Goal: Information Seeking & Learning: Find specific page/section

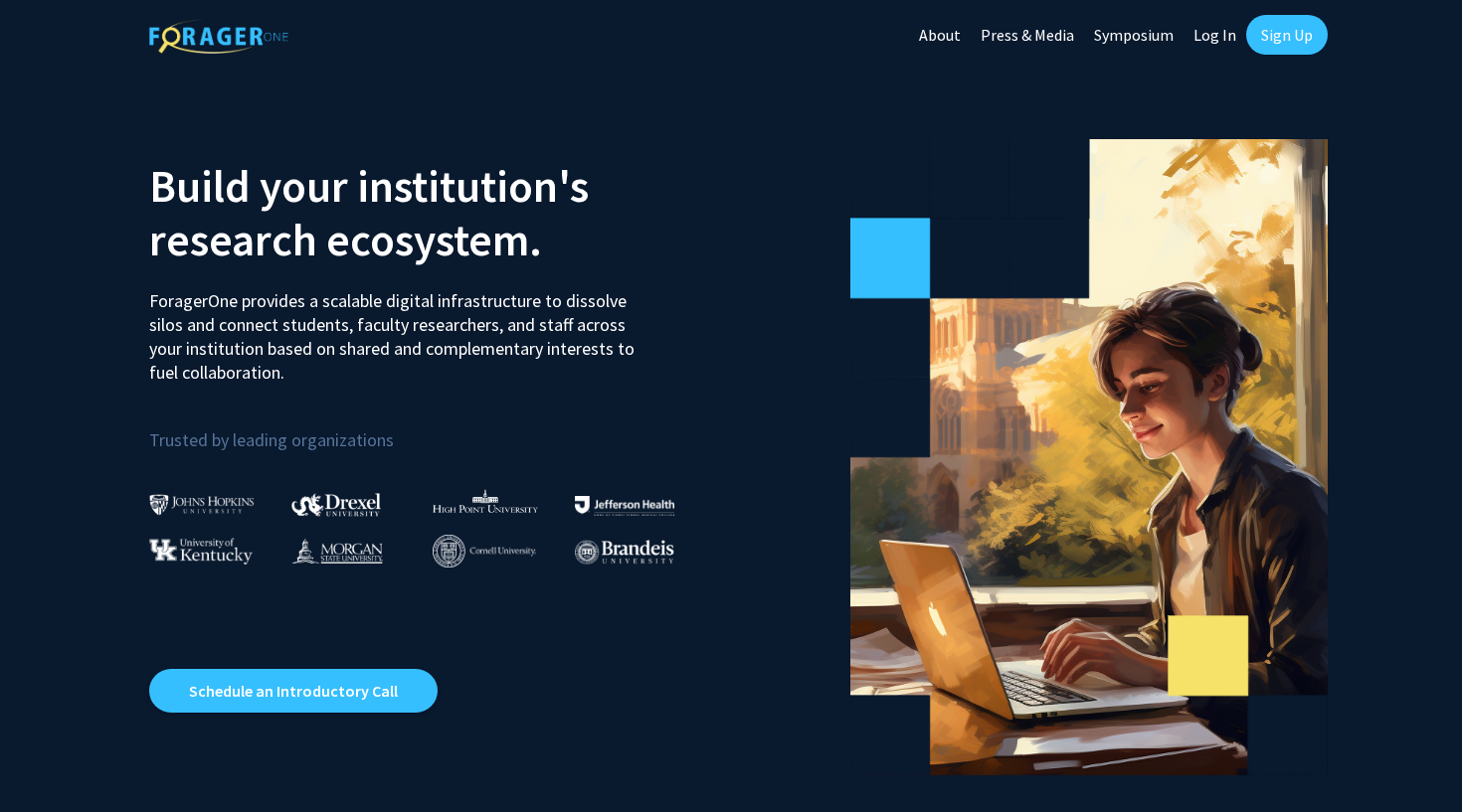
click at [1292, 39] on link "Sign Up" at bounding box center [1287, 35] width 82 height 40
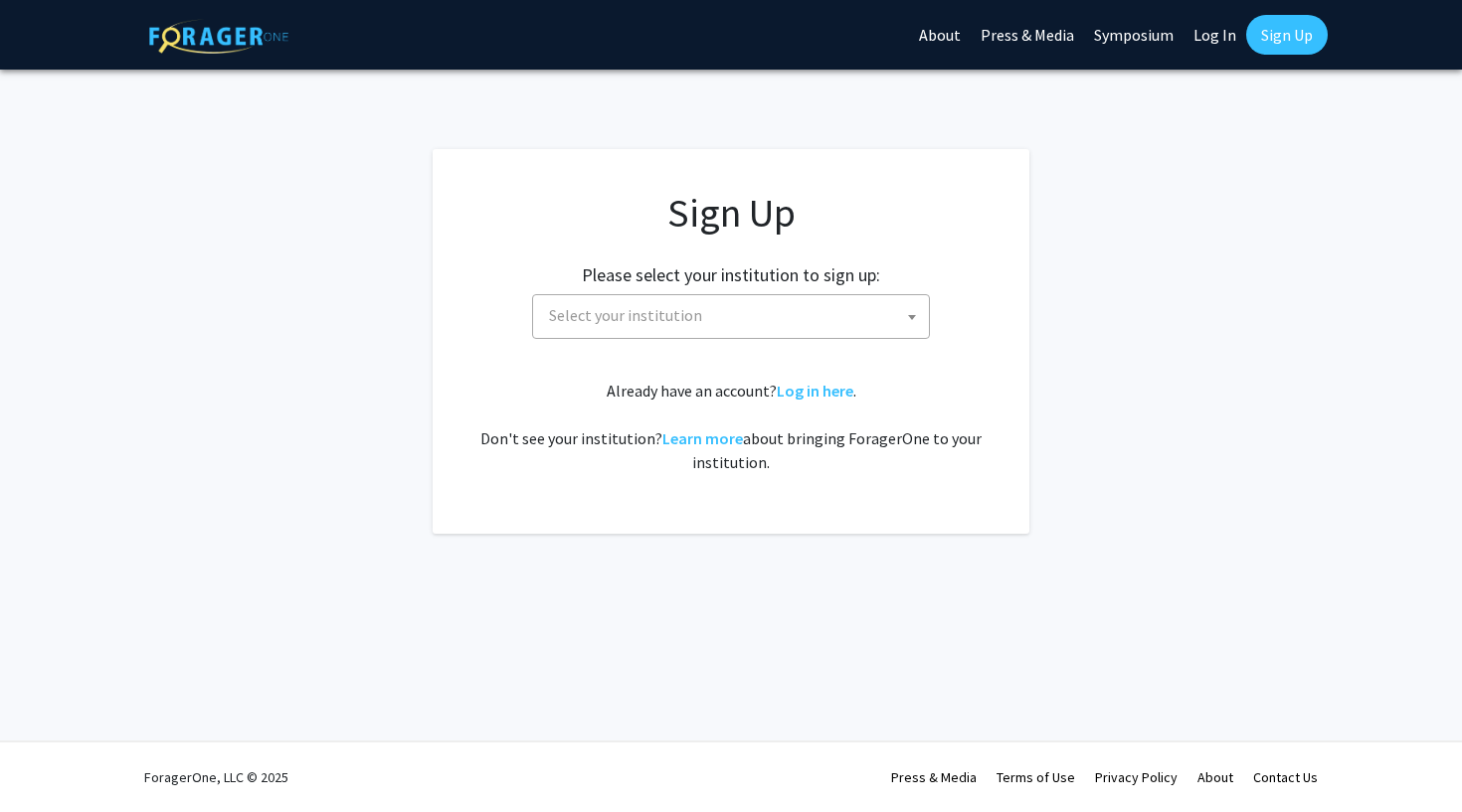
click at [761, 333] on span "Select your institution" at bounding box center [734, 316] width 388 height 41
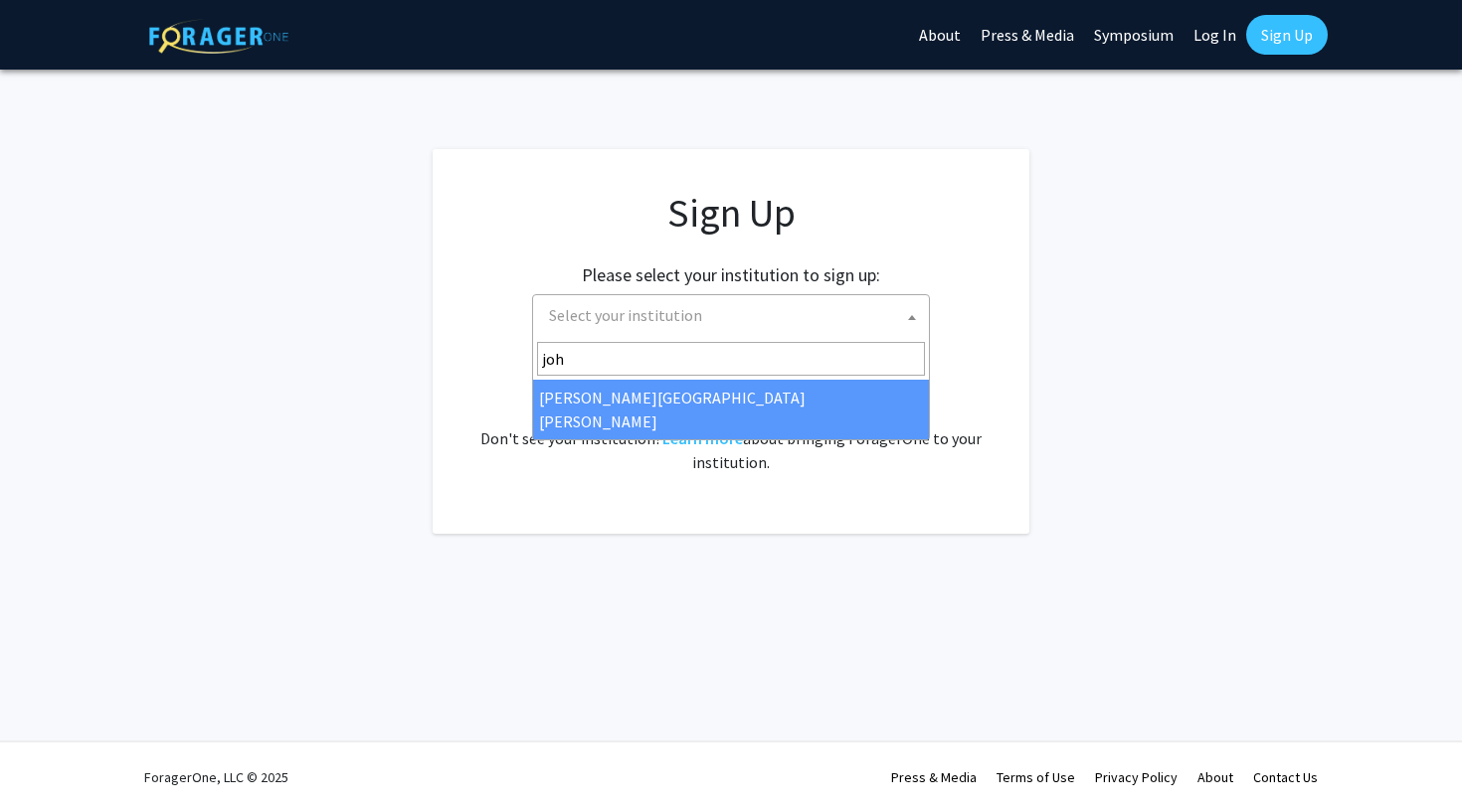
type input "[PERSON_NAME]"
select select "1"
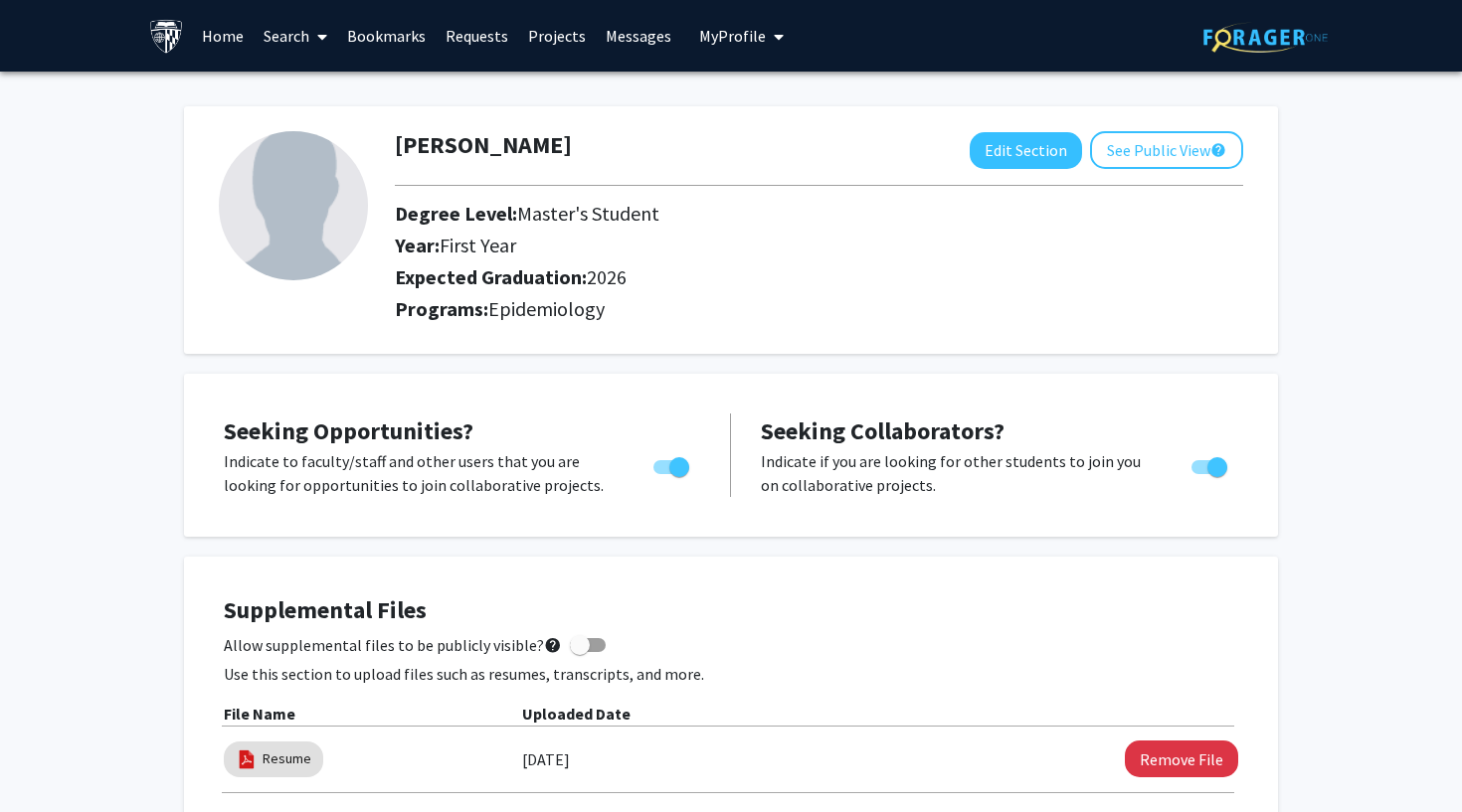
click at [574, 36] on link "Projects" at bounding box center [557, 36] width 78 height 70
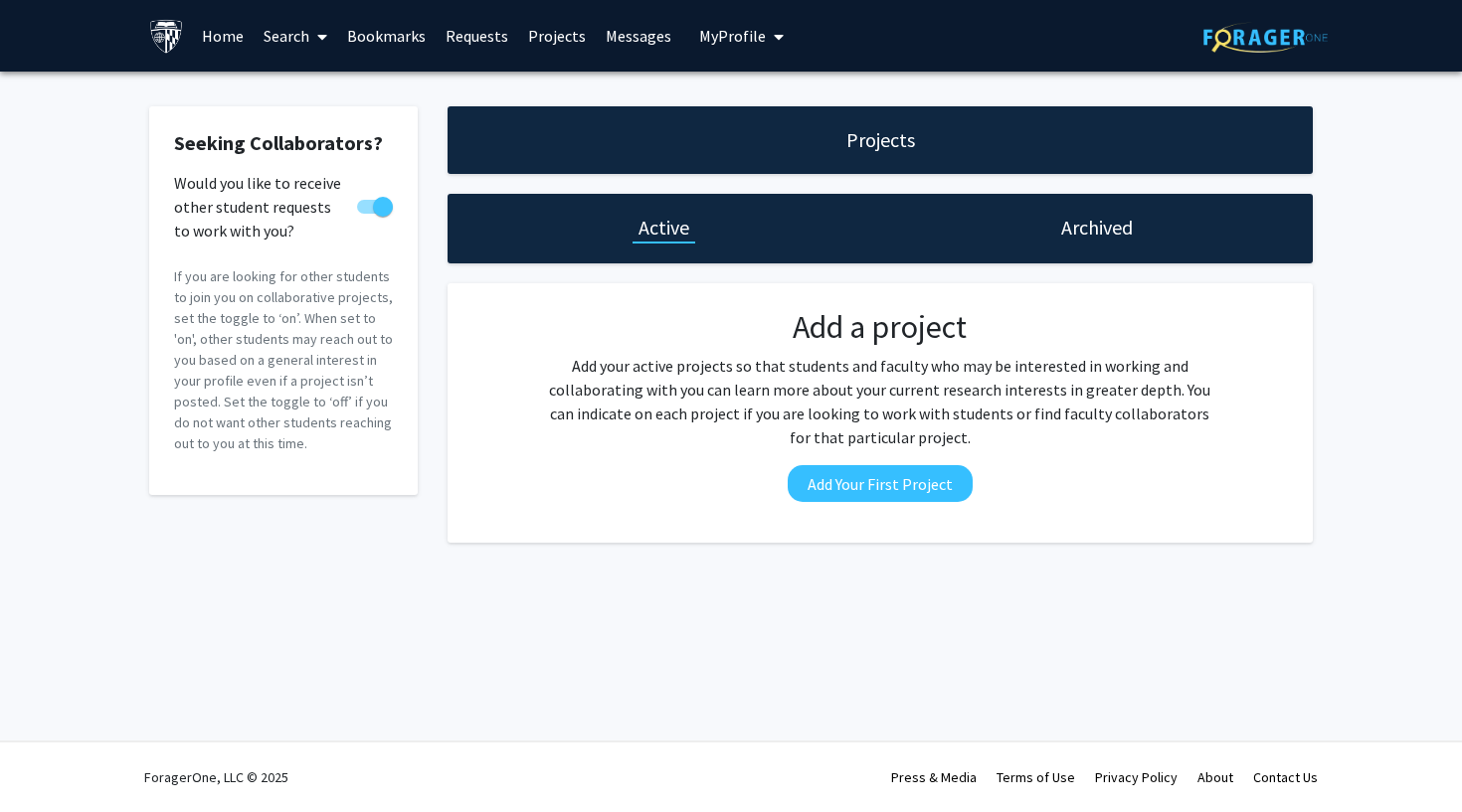
drag, startPoint x: 632, startPoint y: 279, endPoint x: 491, endPoint y: 59, distance: 261.3
click at [491, 58] on div "Skip navigation Home Search Bookmarks Requests Projects Messages My Profile [PE…" at bounding box center [731, 406] width 1462 height 812
click at [0, 566] on div "Seeking Collaborators? Would you like to receive other student requests to work…" at bounding box center [731, 330] width 1462 height 516
click at [306, 46] on link "Search" at bounding box center [296, 36] width 84 height 70
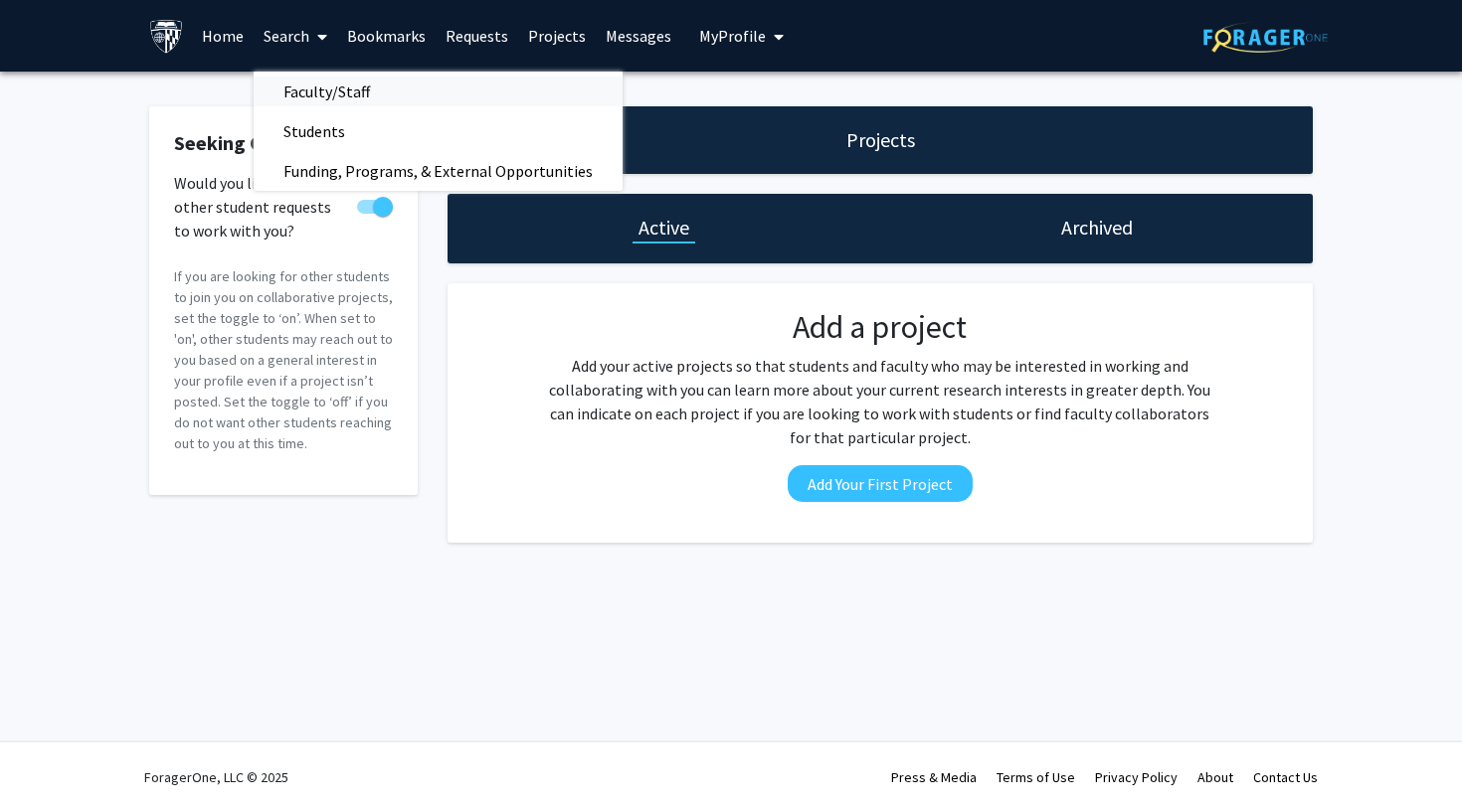
click at [322, 97] on span "Faculty/Staff" at bounding box center [327, 92] width 146 height 40
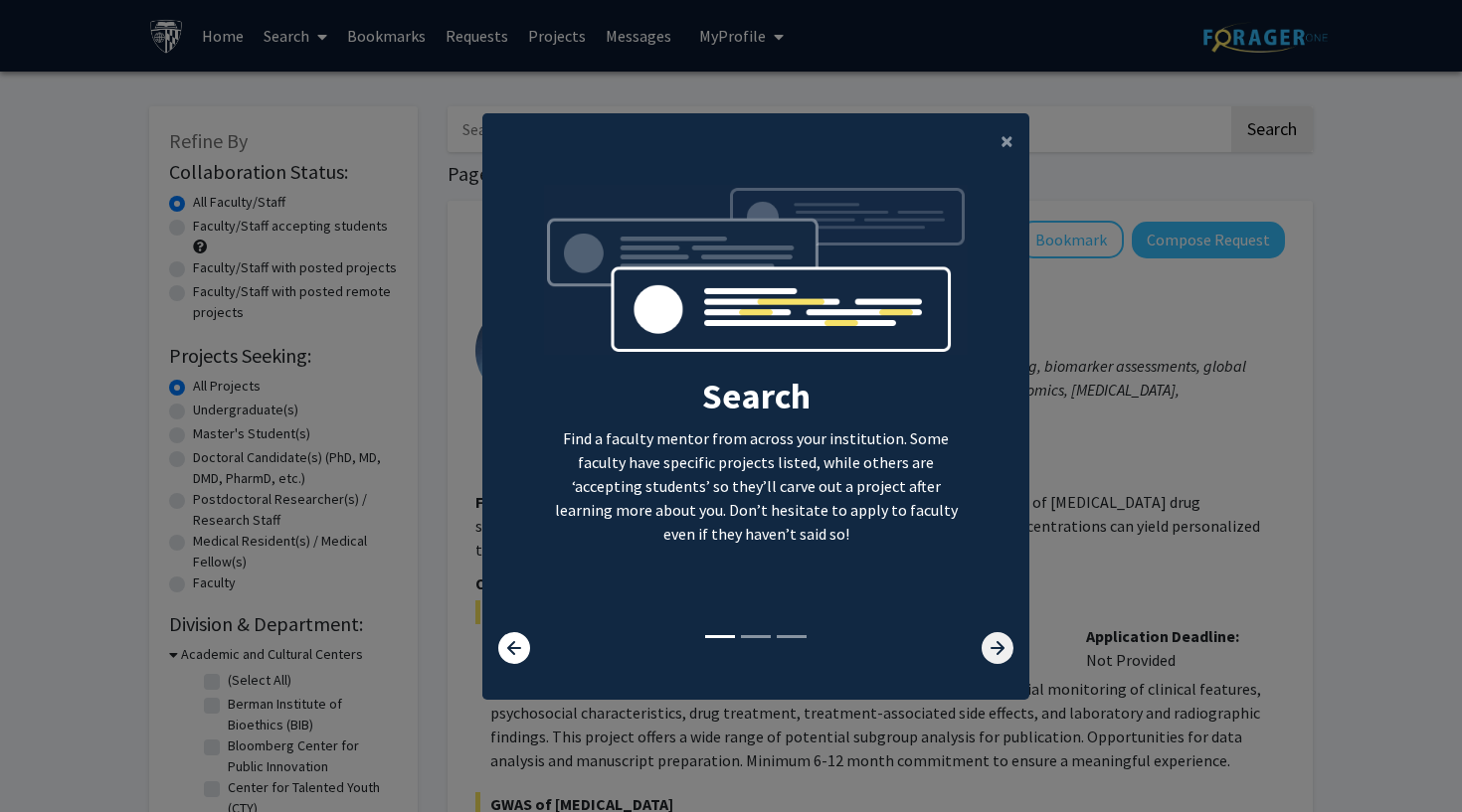
click at [1004, 649] on icon at bounding box center [997, 648] width 32 height 32
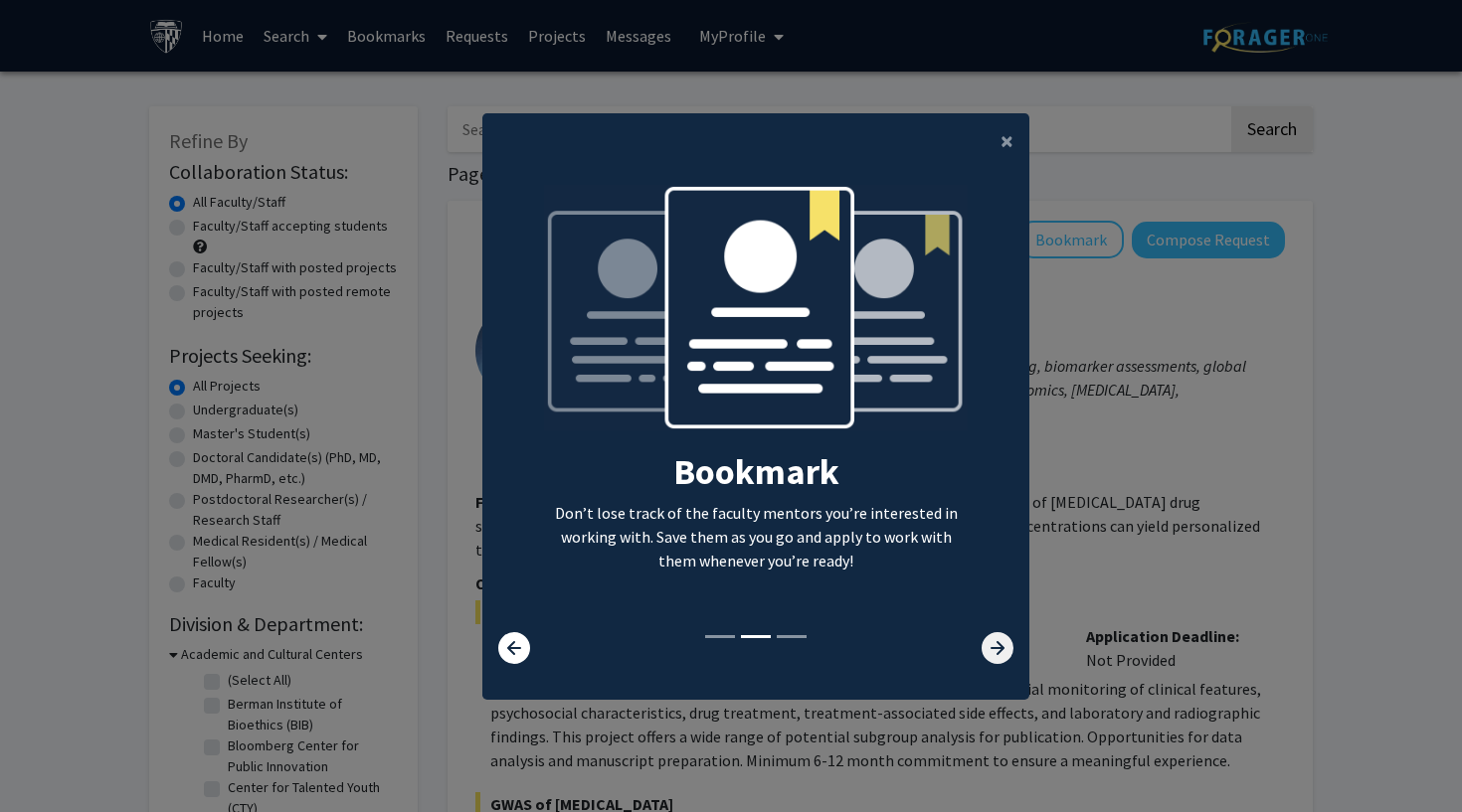
click at [1004, 649] on icon at bounding box center [997, 648] width 32 height 32
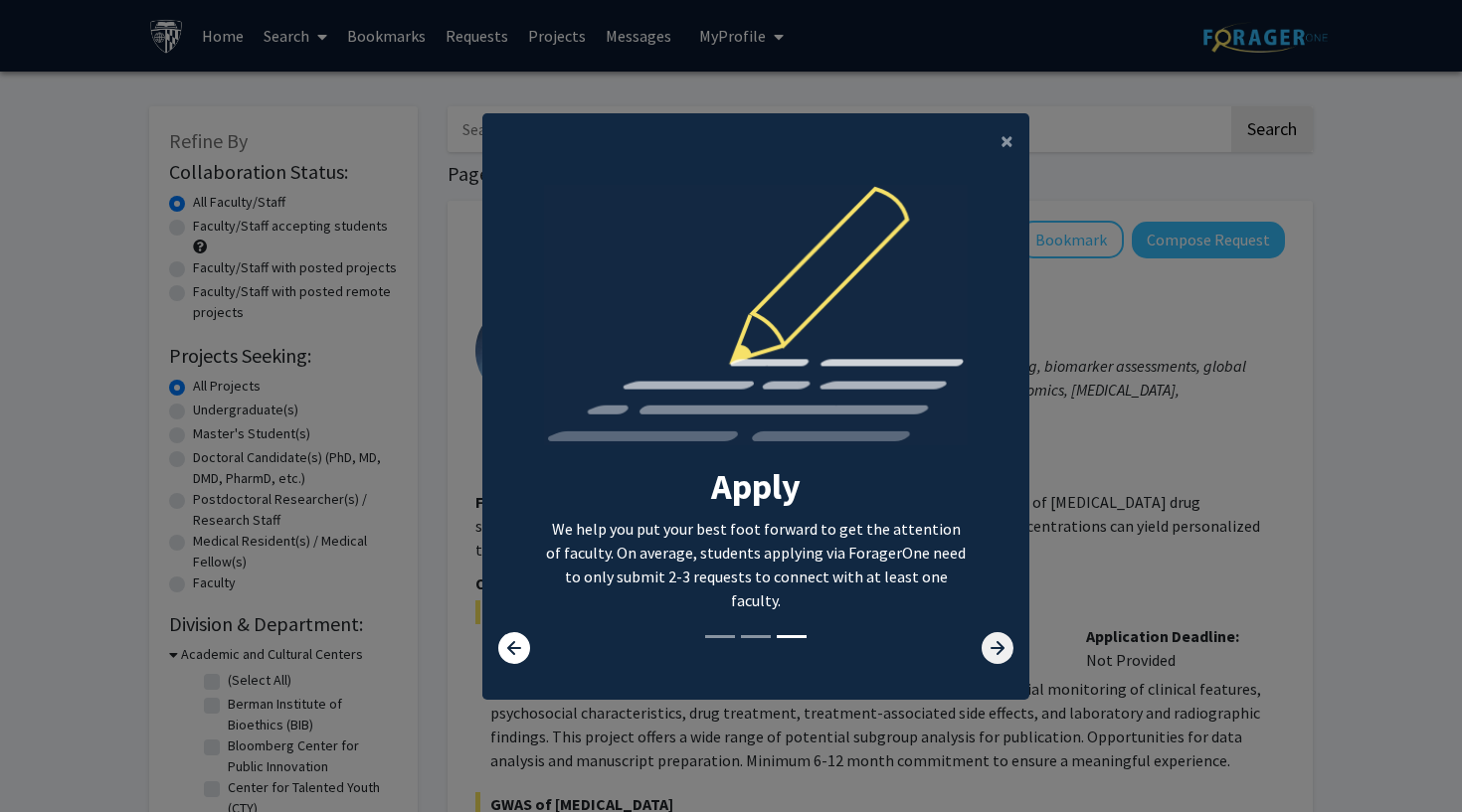
click at [1004, 649] on icon at bounding box center [997, 648] width 32 height 32
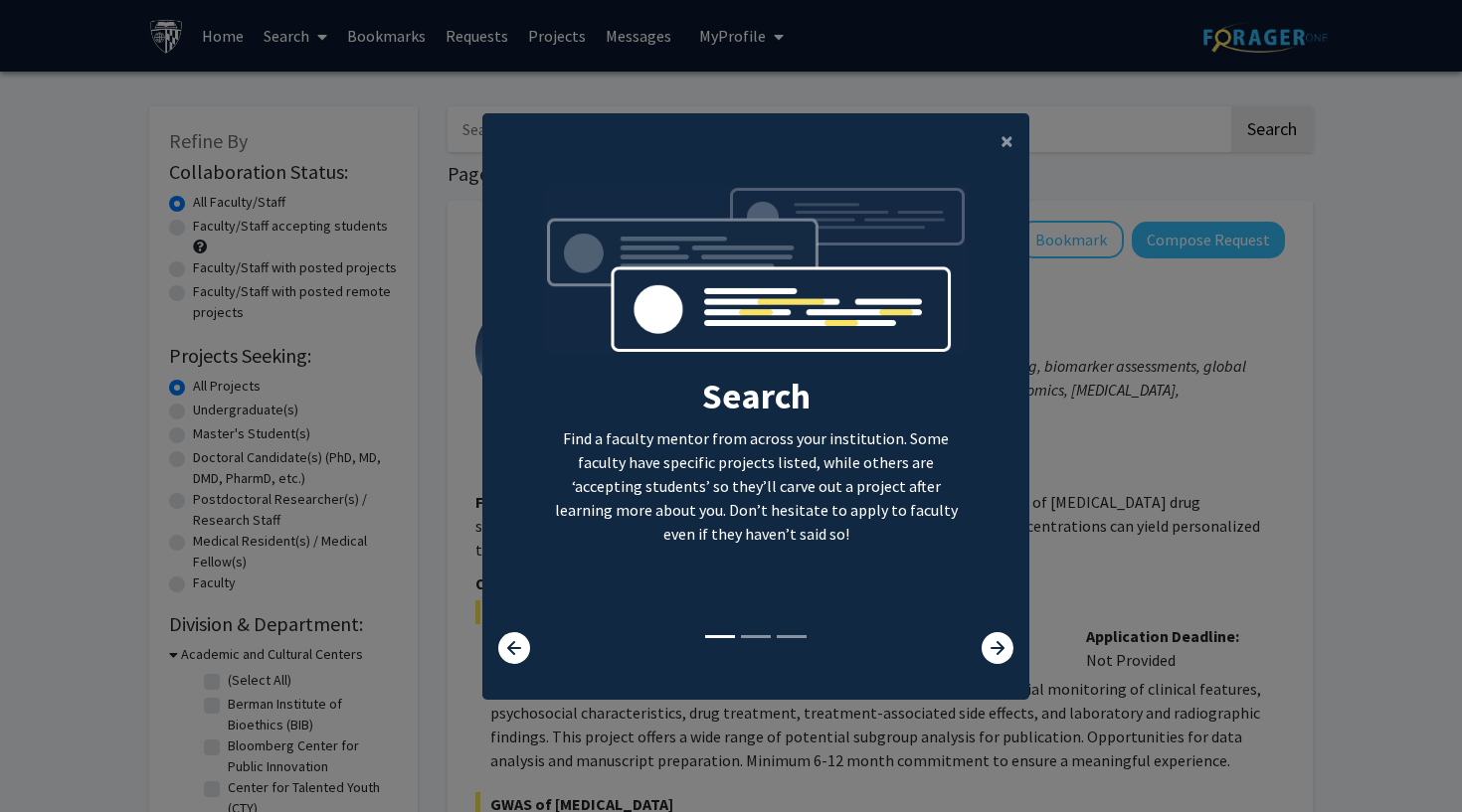
click at [1131, 610] on modal-container "× Search Find a faculty mentor from across your institution. Some faculty have …" at bounding box center [731, 406] width 1462 height 812
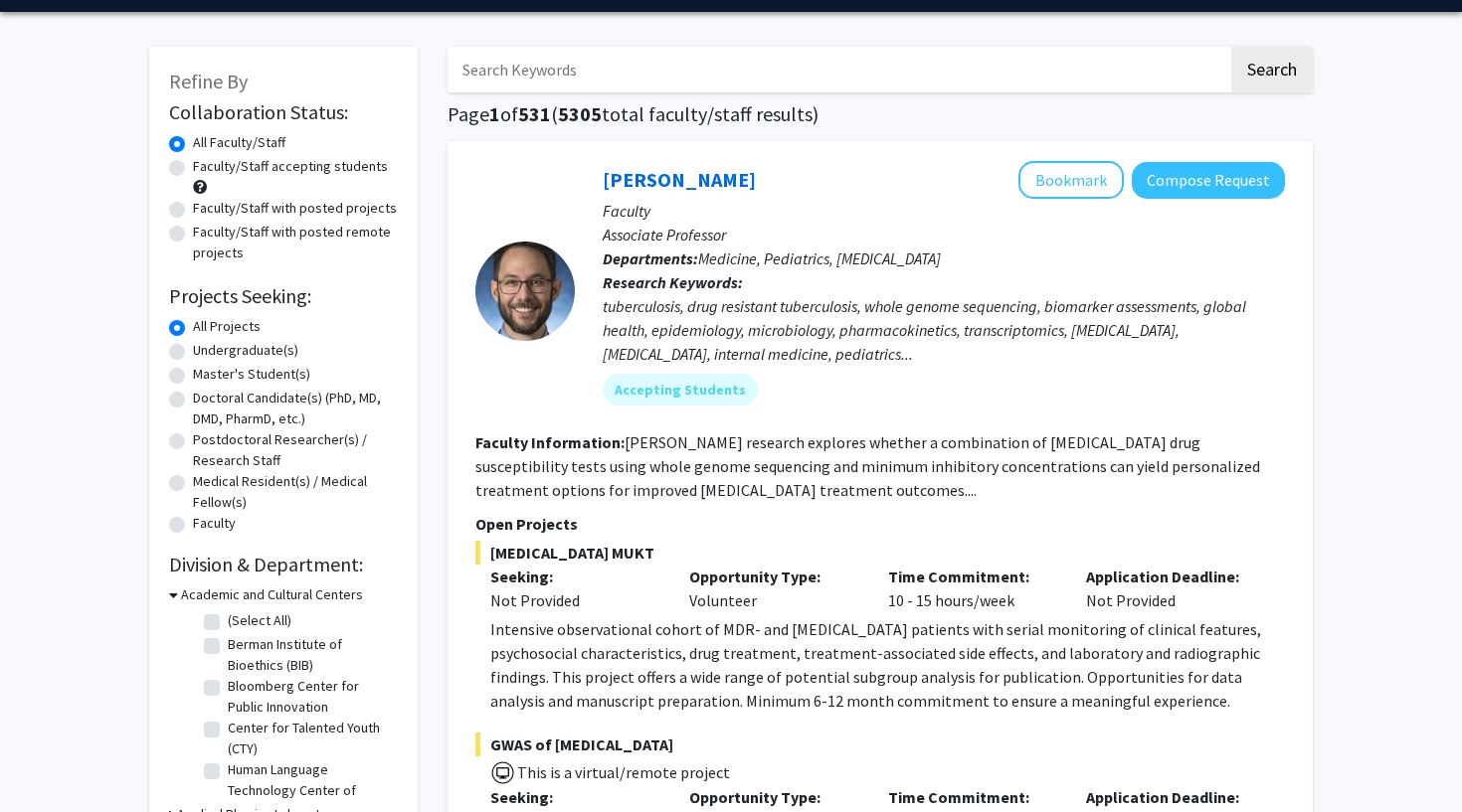
scroll to position [55, 0]
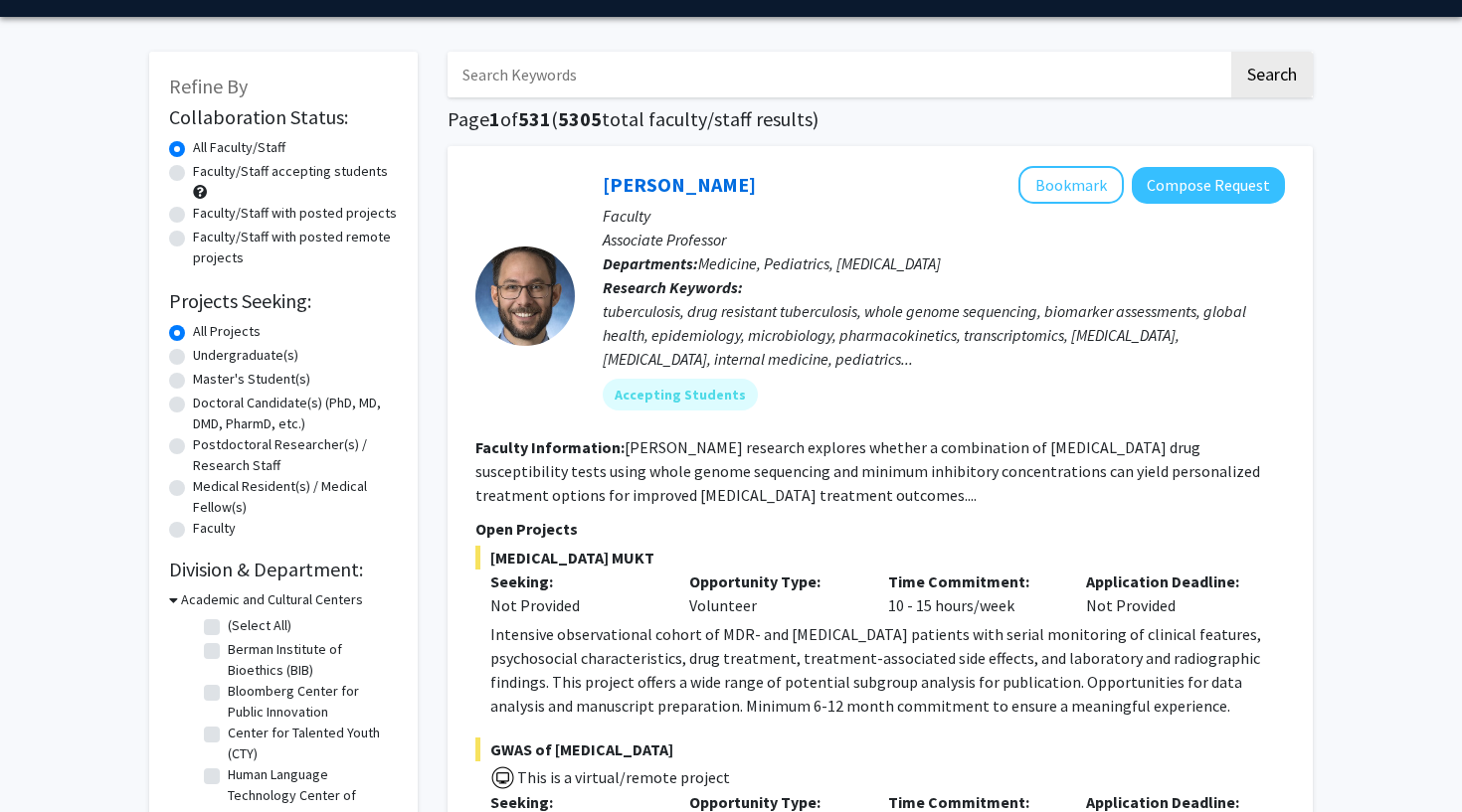
click at [193, 176] on label "Faculty/Staff accepting students" at bounding box center [290, 171] width 195 height 21
click at [193, 174] on input "Faculty/Staff accepting students" at bounding box center [199, 167] width 13 height 13
radio input "true"
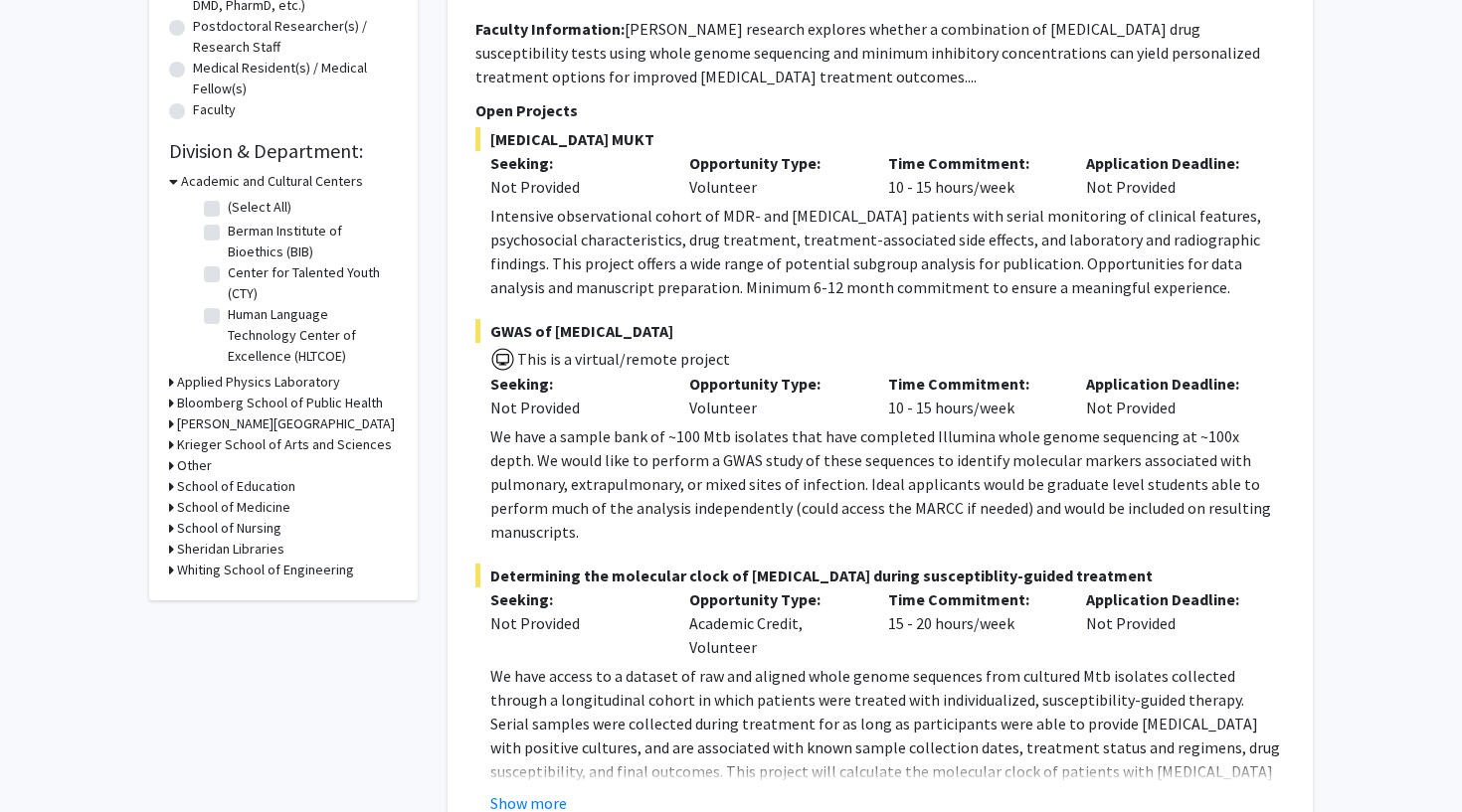
scroll to position [476, 0]
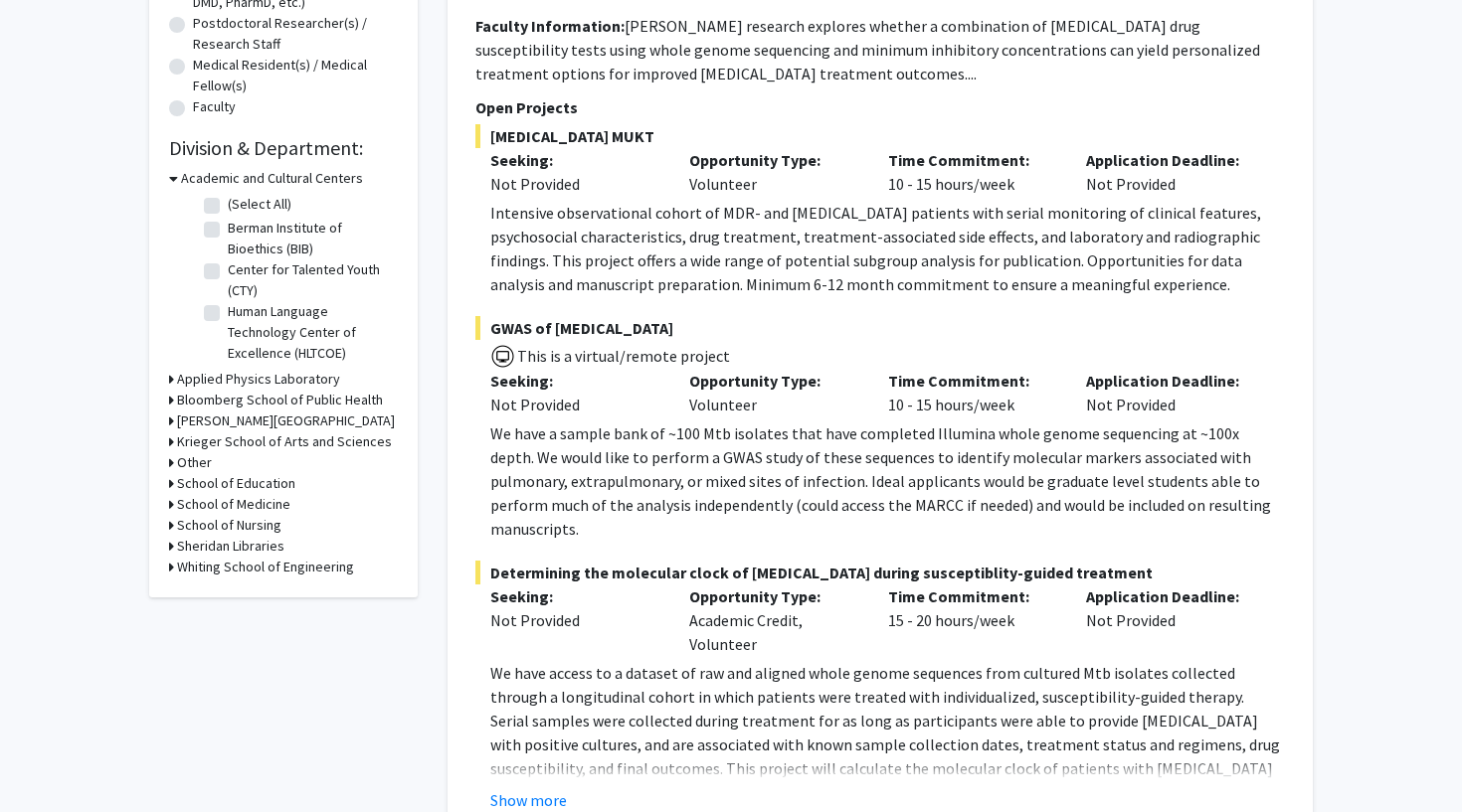
click at [270, 397] on h3 "Bloomberg School of Public Health" at bounding box center [280, 400] width 206 height 21
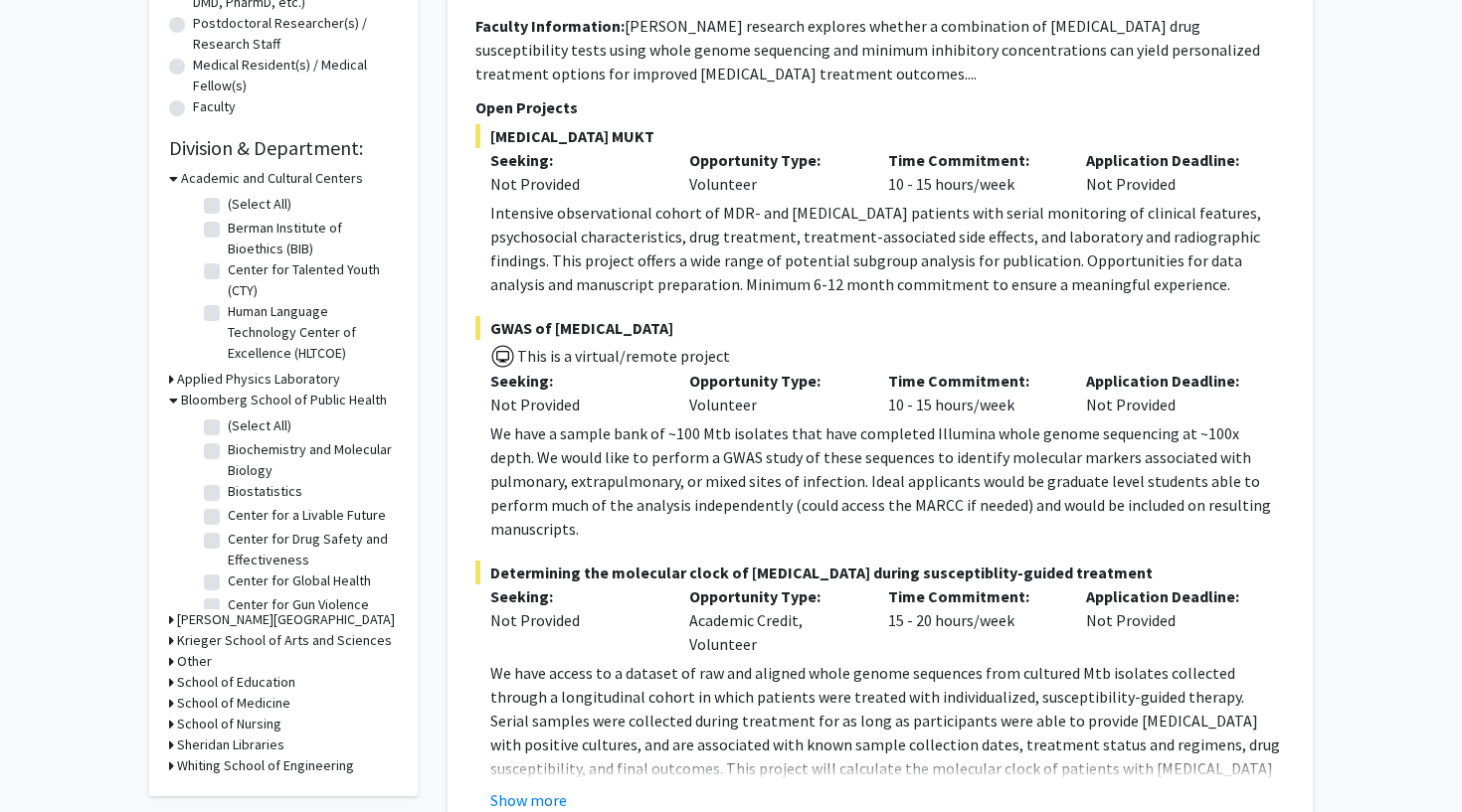
click at [255, 426] on label "(Select All)" at bounding box center [260, 425] width 64 height 21
click at [241, 426] on input "(Select All)" at bounding box center [234, 421] width 13 height 13
checkbox input "true"
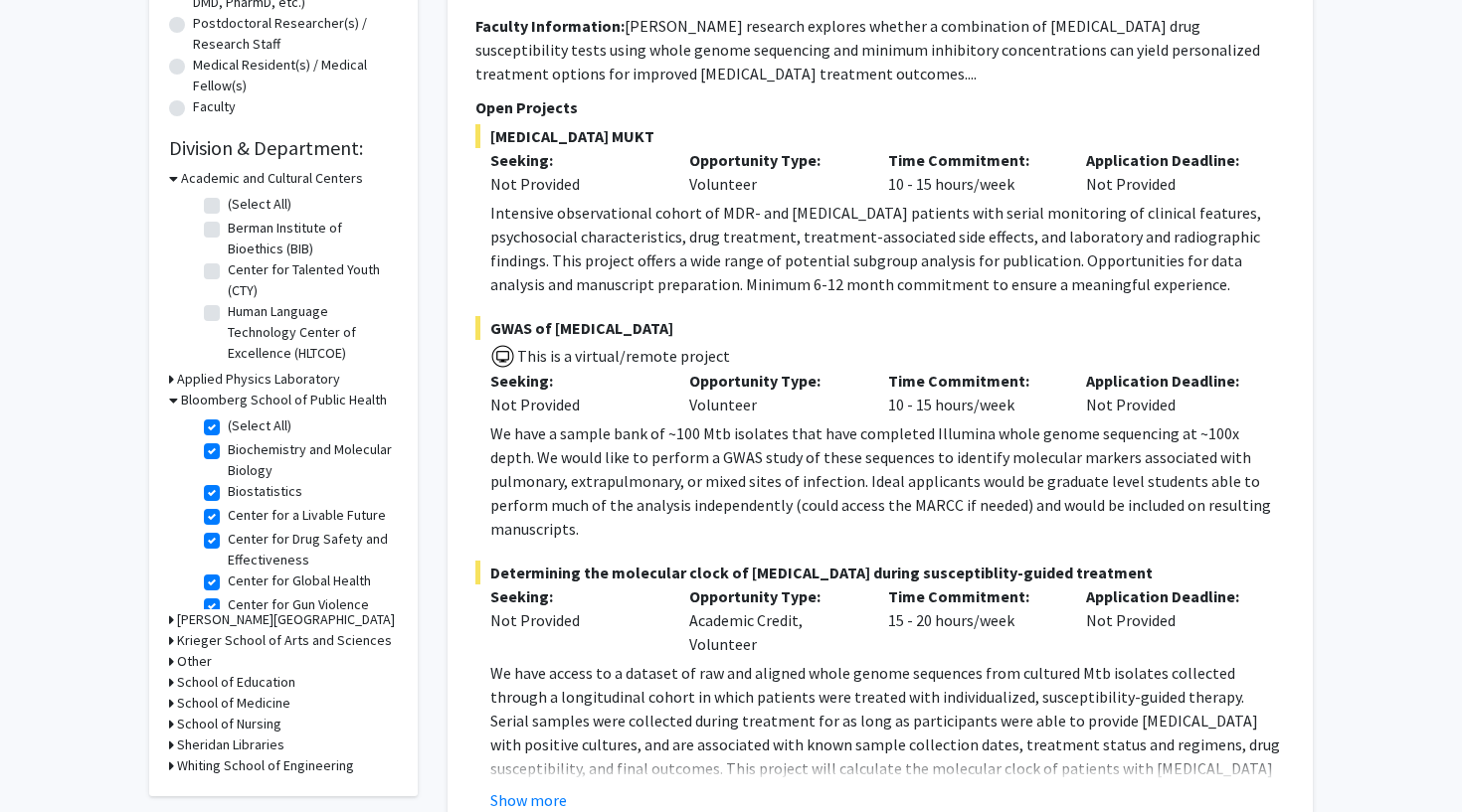
checkbox input "true"
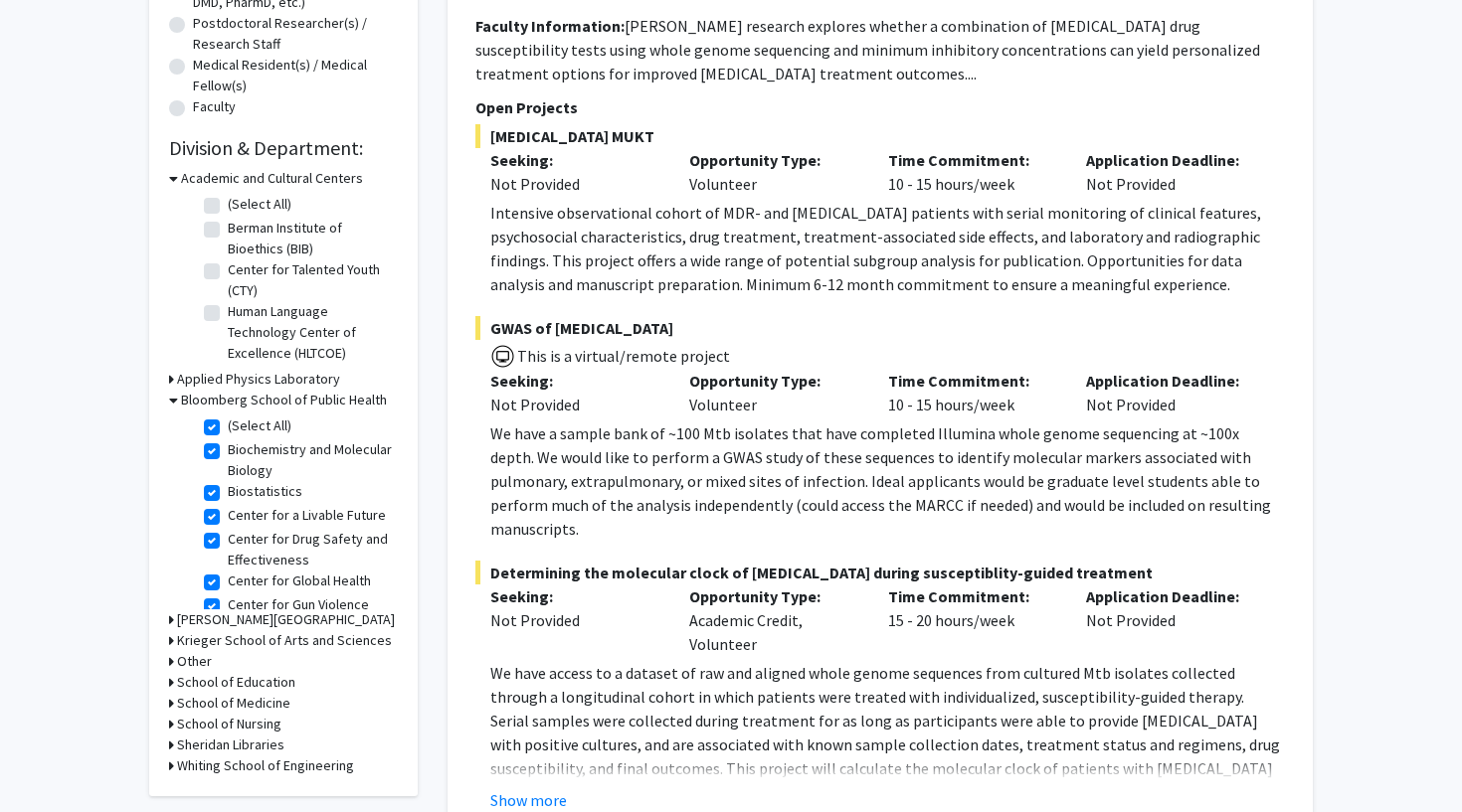
checkbox input "true"
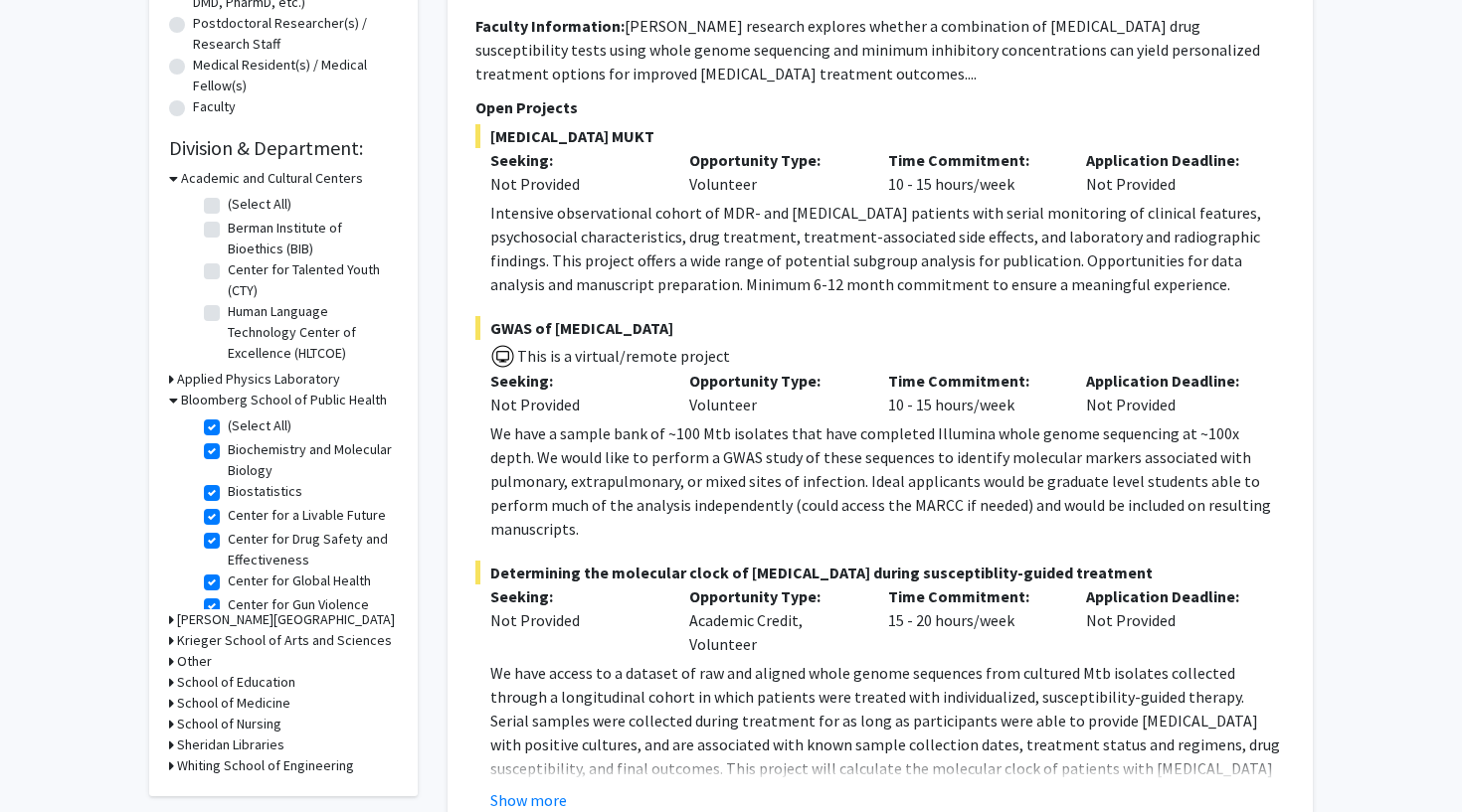
checkbox input "true"
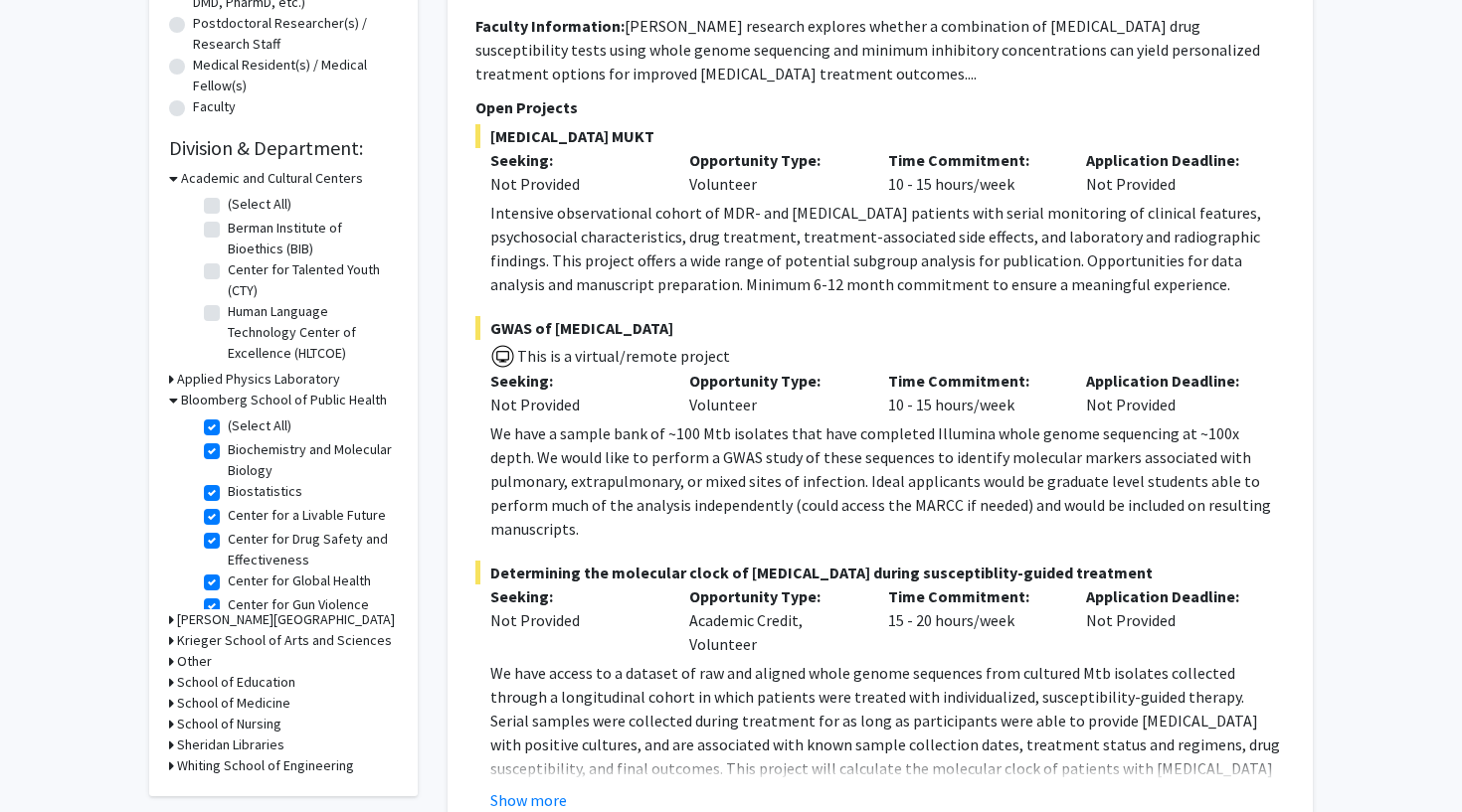
checkbox input "true"
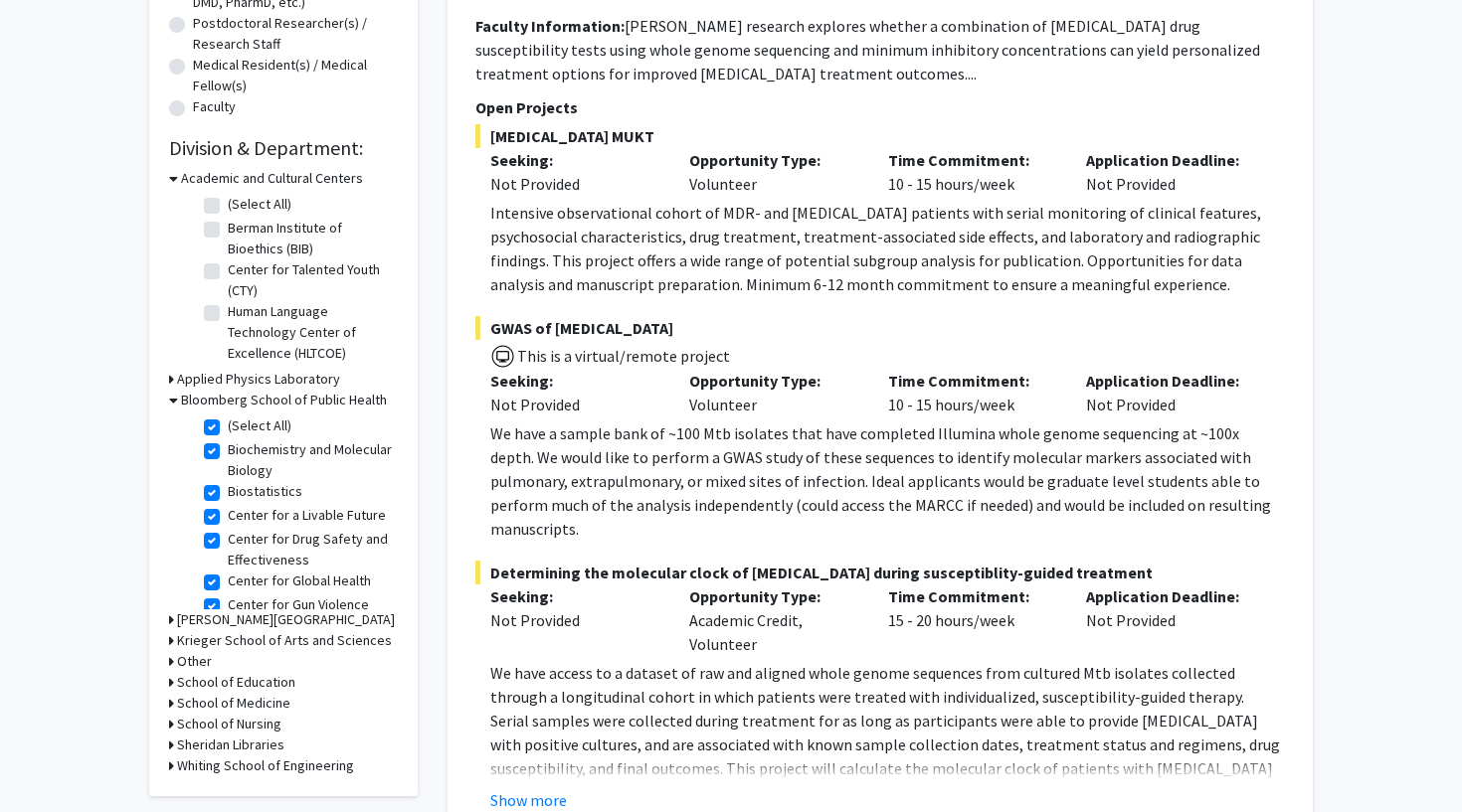
checkbox input "true"
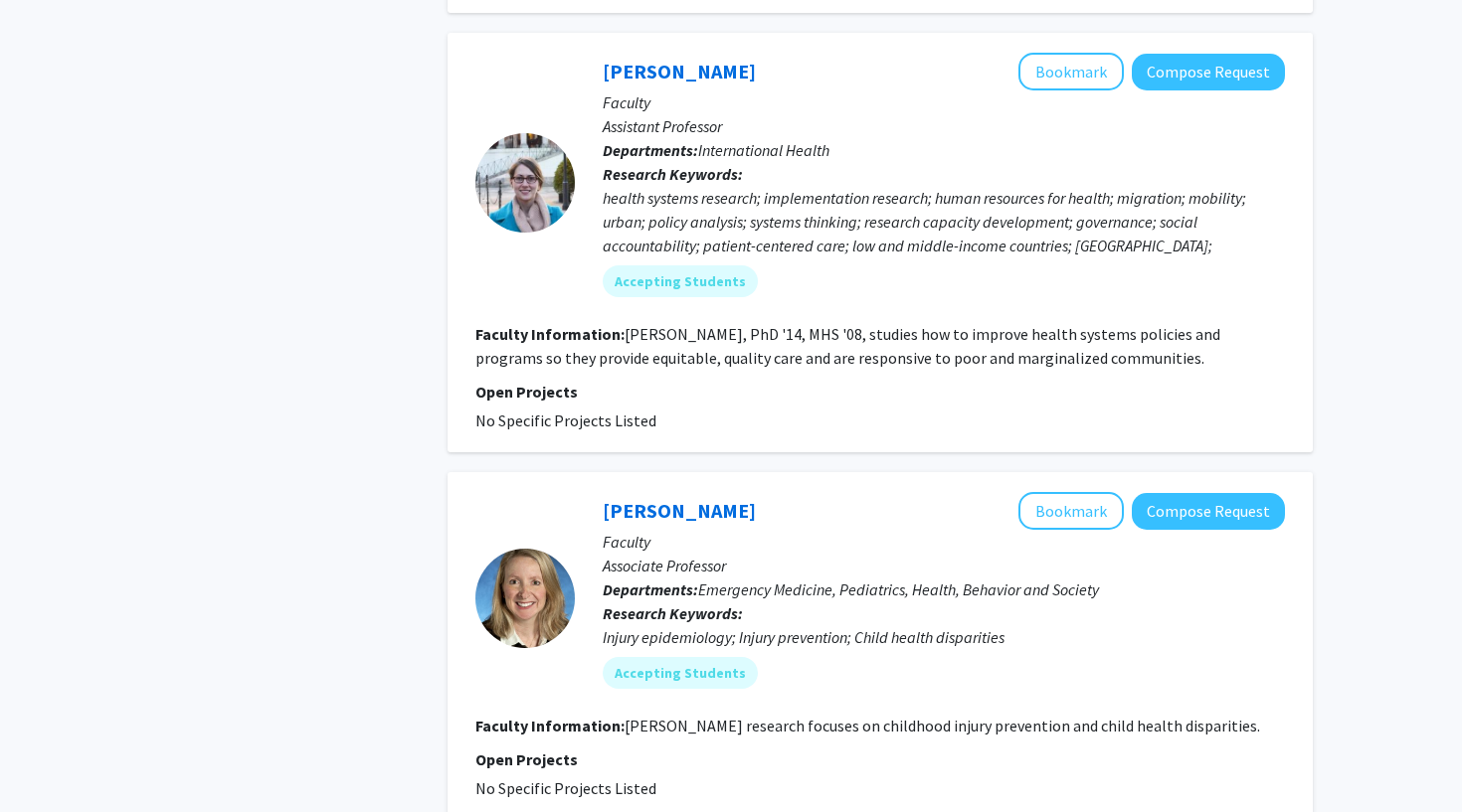
scroll to position [4389, 0]
